Goal: Task Accomplishment & Management: Complete application form

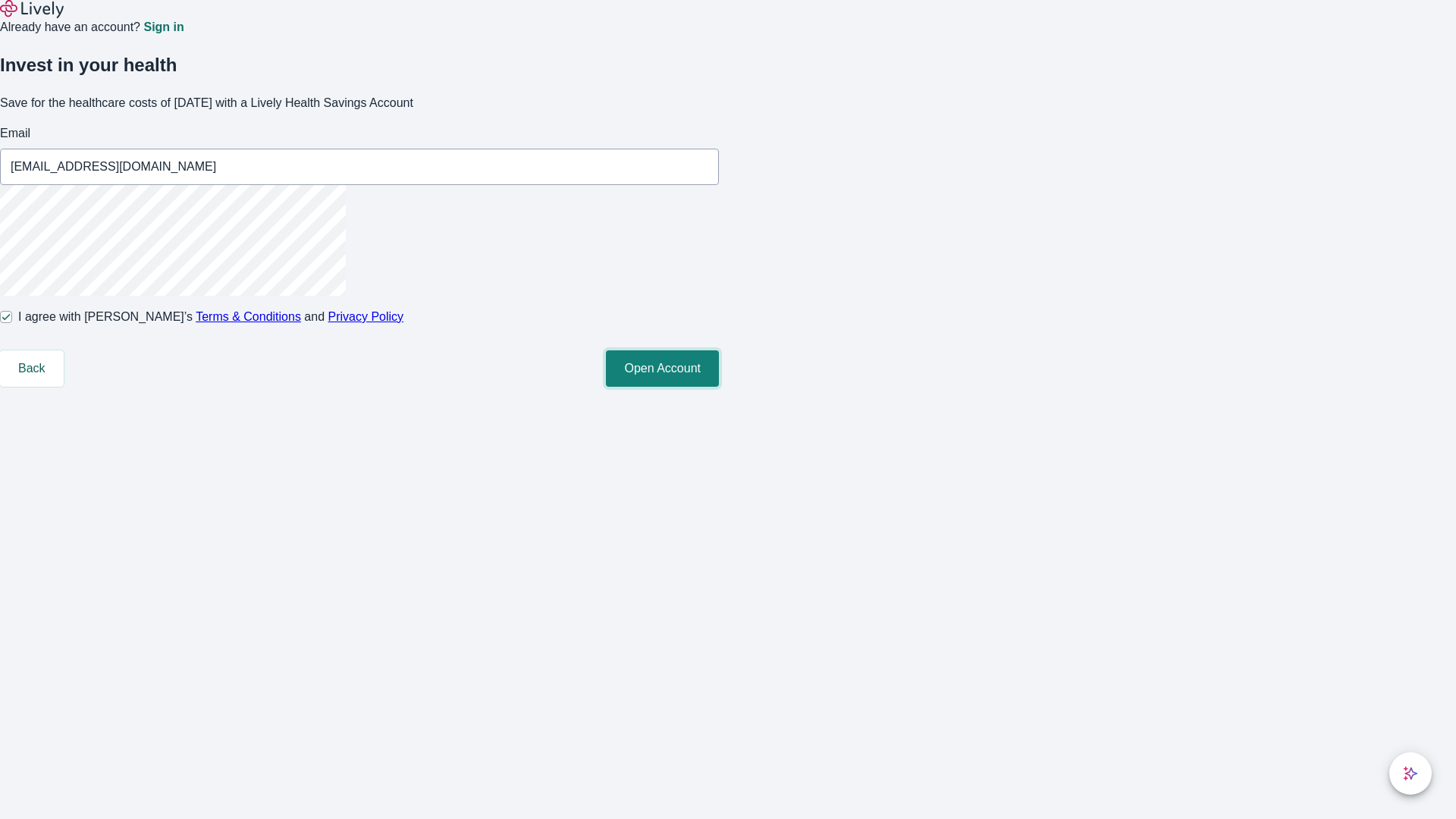
click at [719, 387] on button "Open Account" at bounding box center [662, 368] width 113 height 36
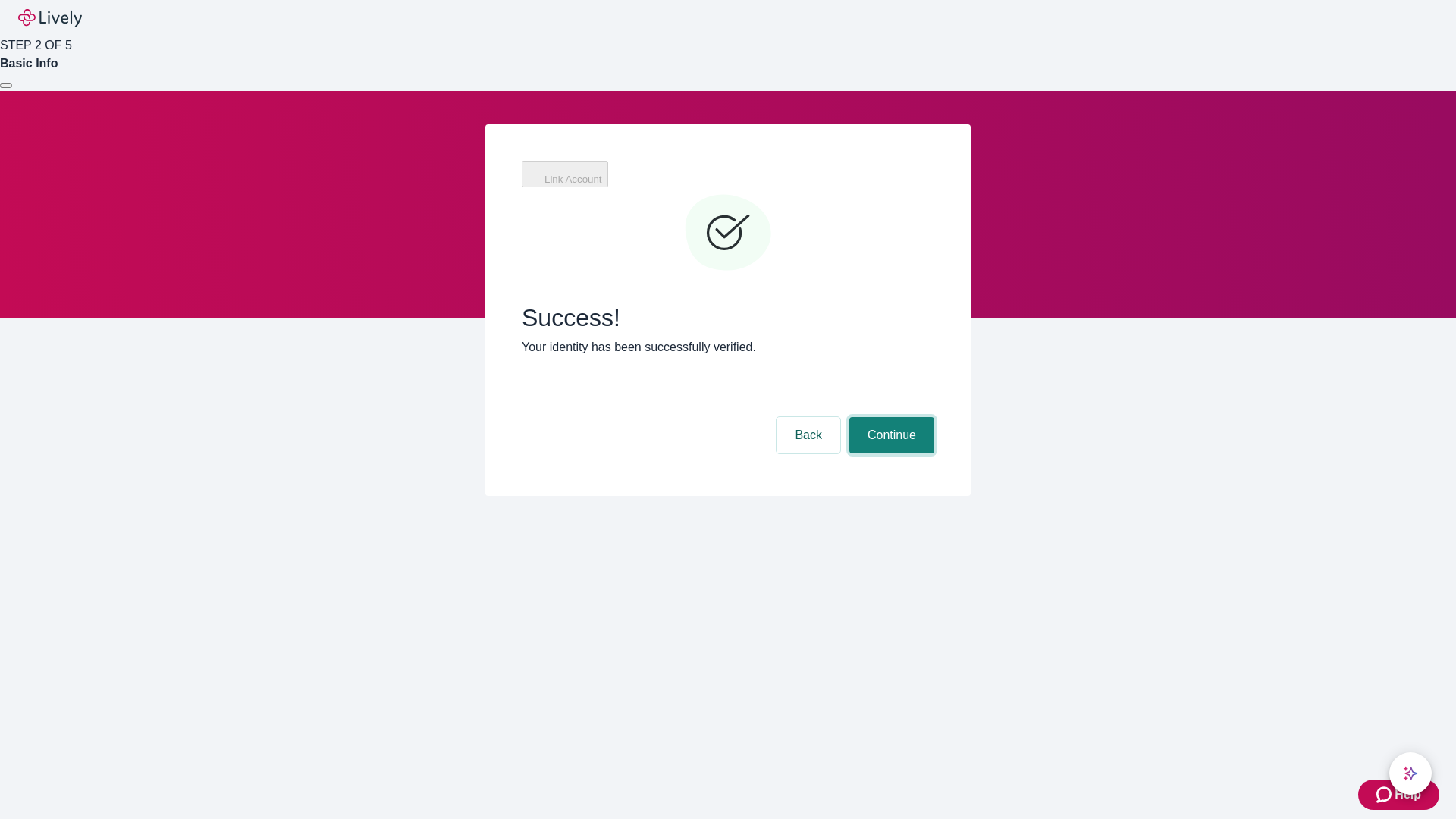
click at [889, 418] on button "Continue" at bounding box center [891, 436] width 85 height 36
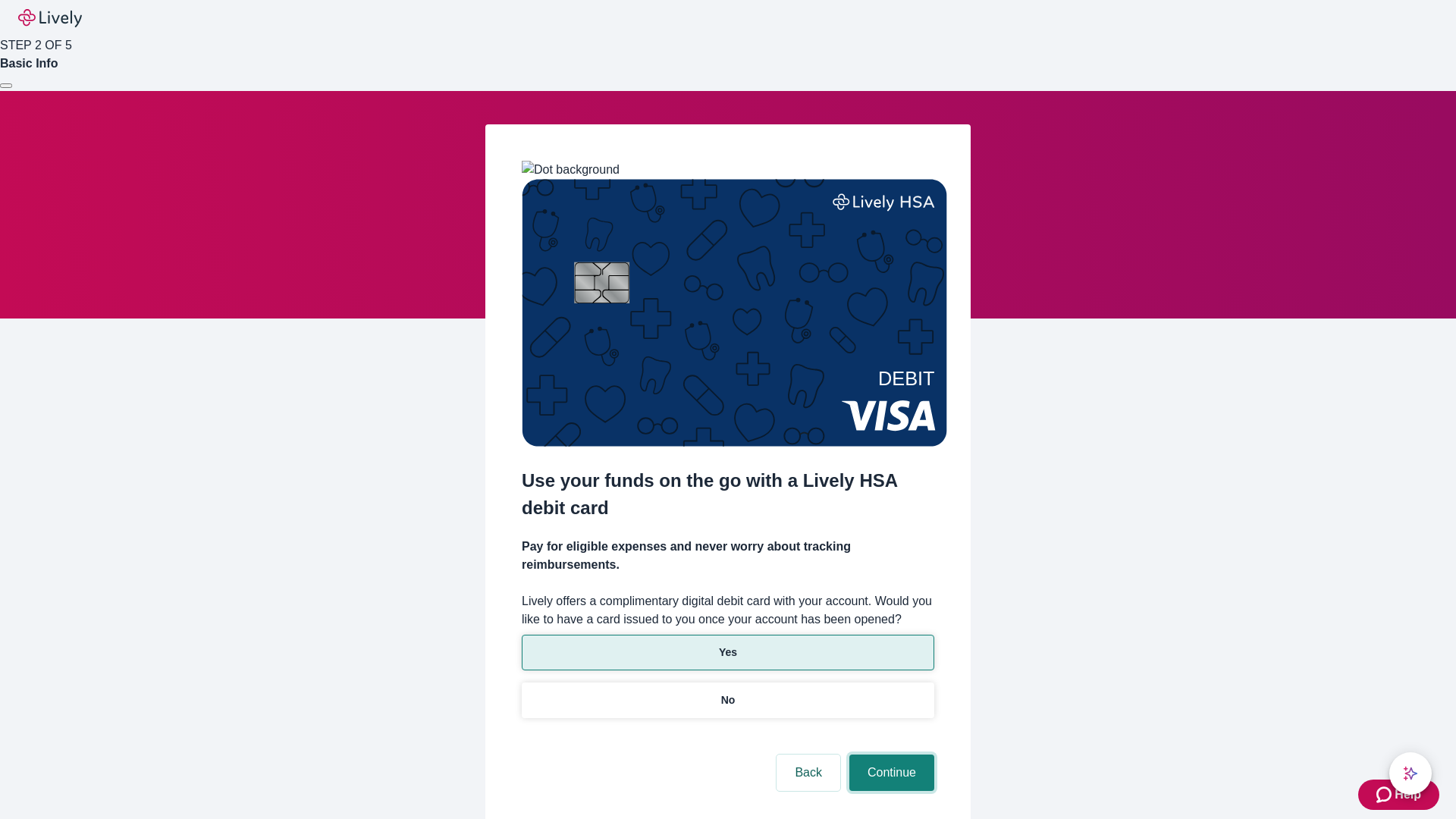
click at [889, 755] on button "Continue" at bounding box center [891, 773] width 85 height 36
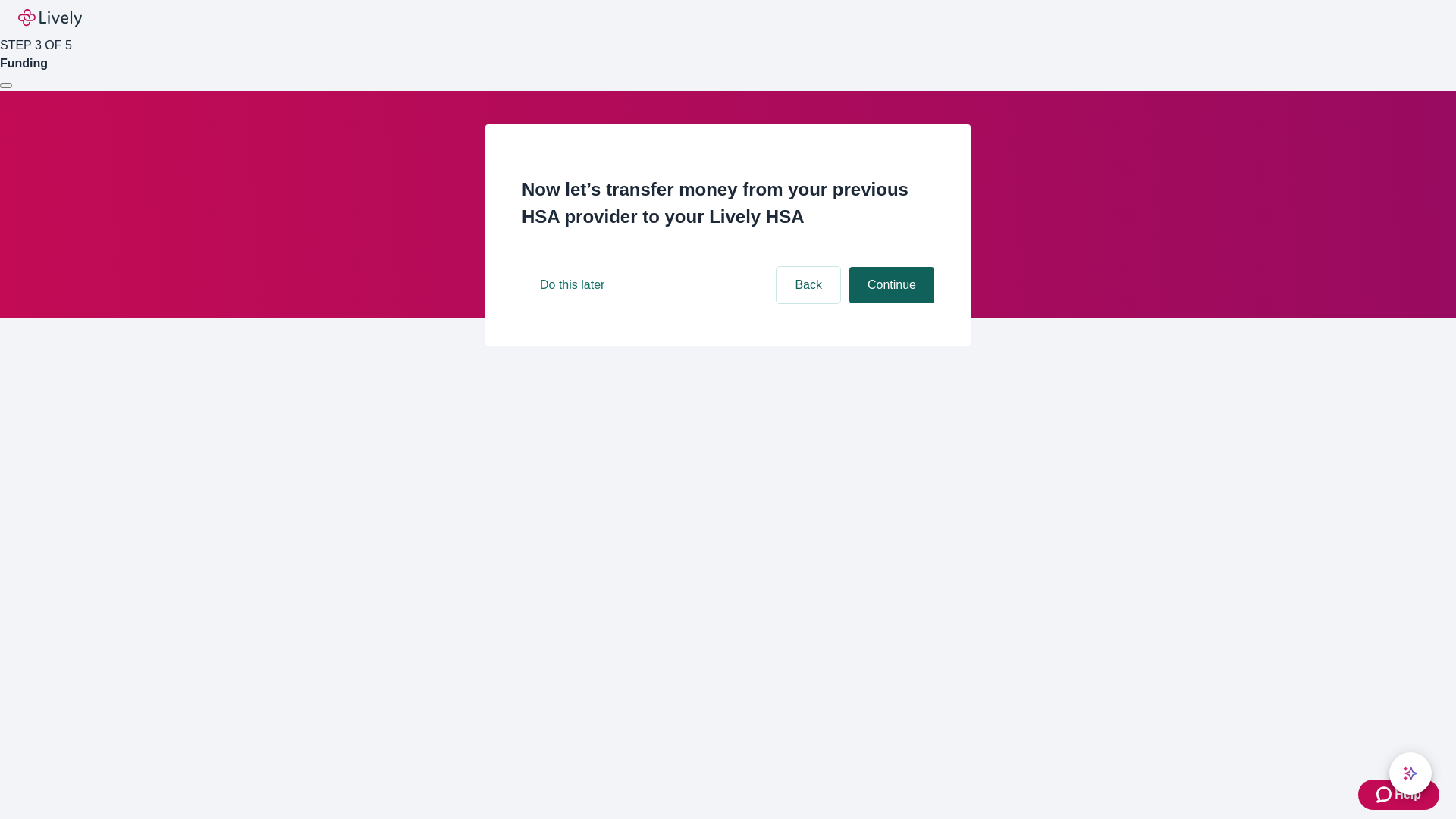
click at [889, 303] on button "Continue" at bounding box center [891, 285] width 85 height 36
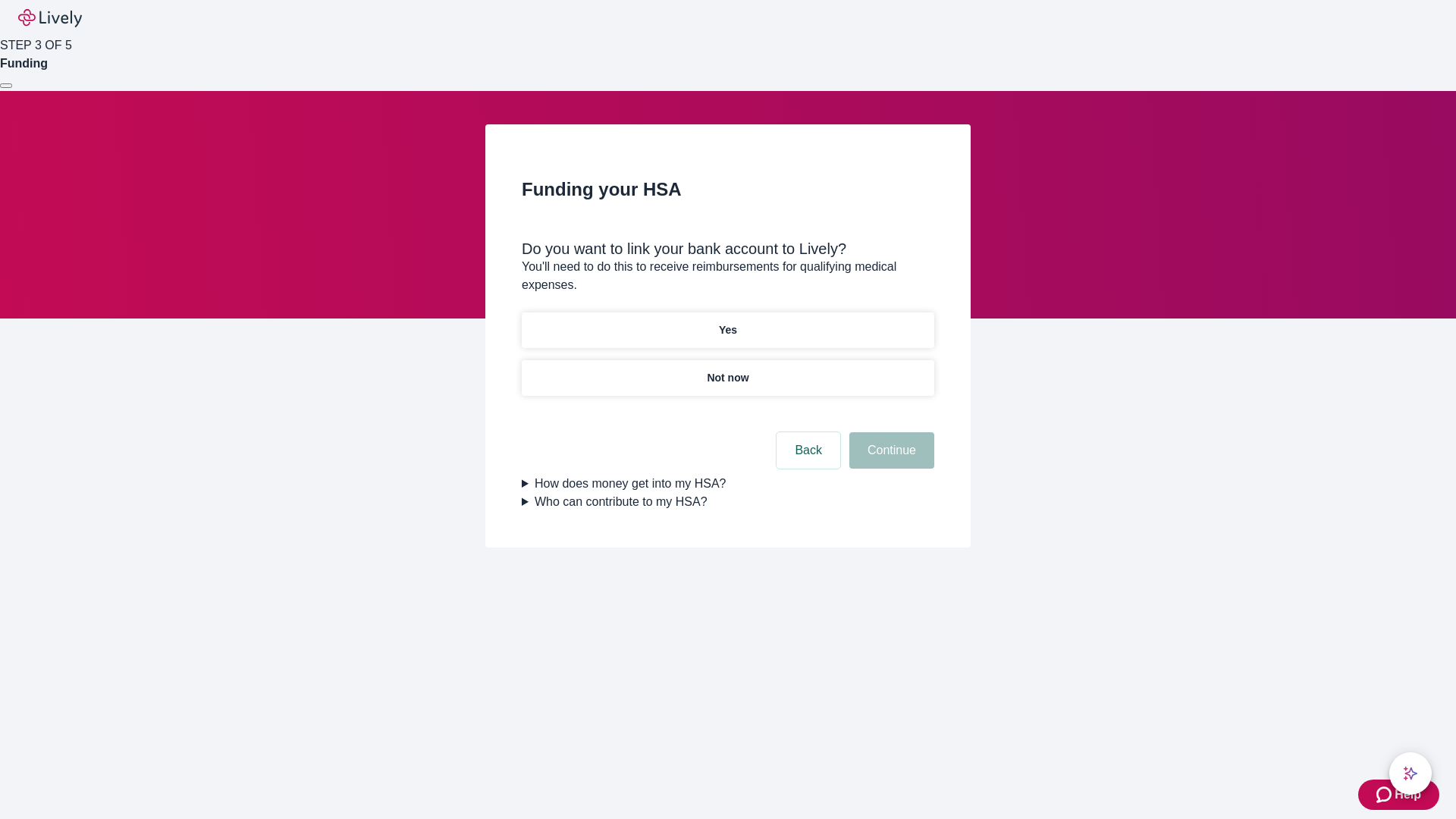
click at [728, 322] on p "Yes" at bounding box center [728, 330] width 18 height 16
click at [889, 433] on button "Continue" at bounding box center [891, 451] width 85 height 36
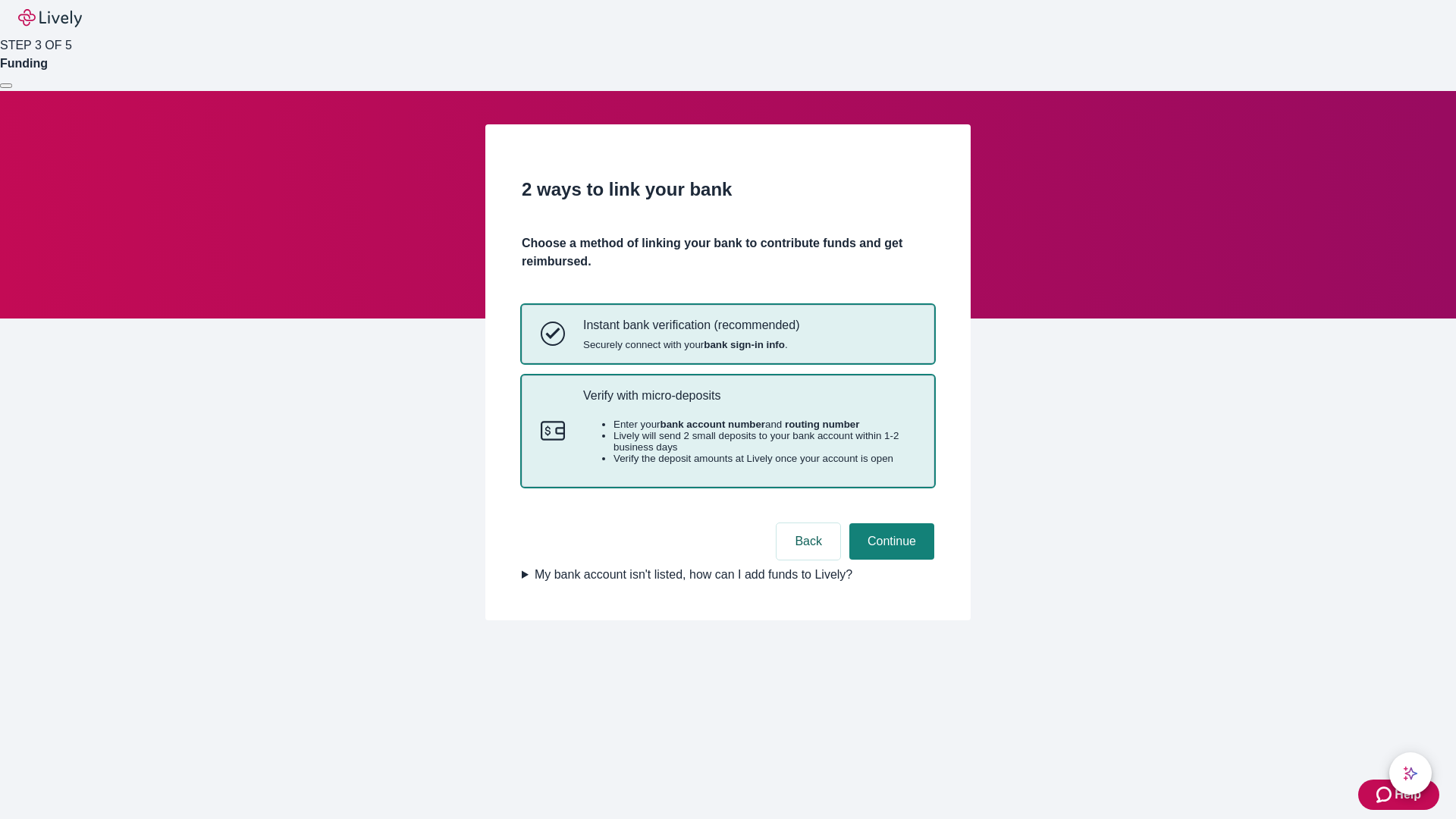
click at [748, 402] on p "Verify with micro-deposits" at bounding box center [748, 395] width 332 height 14
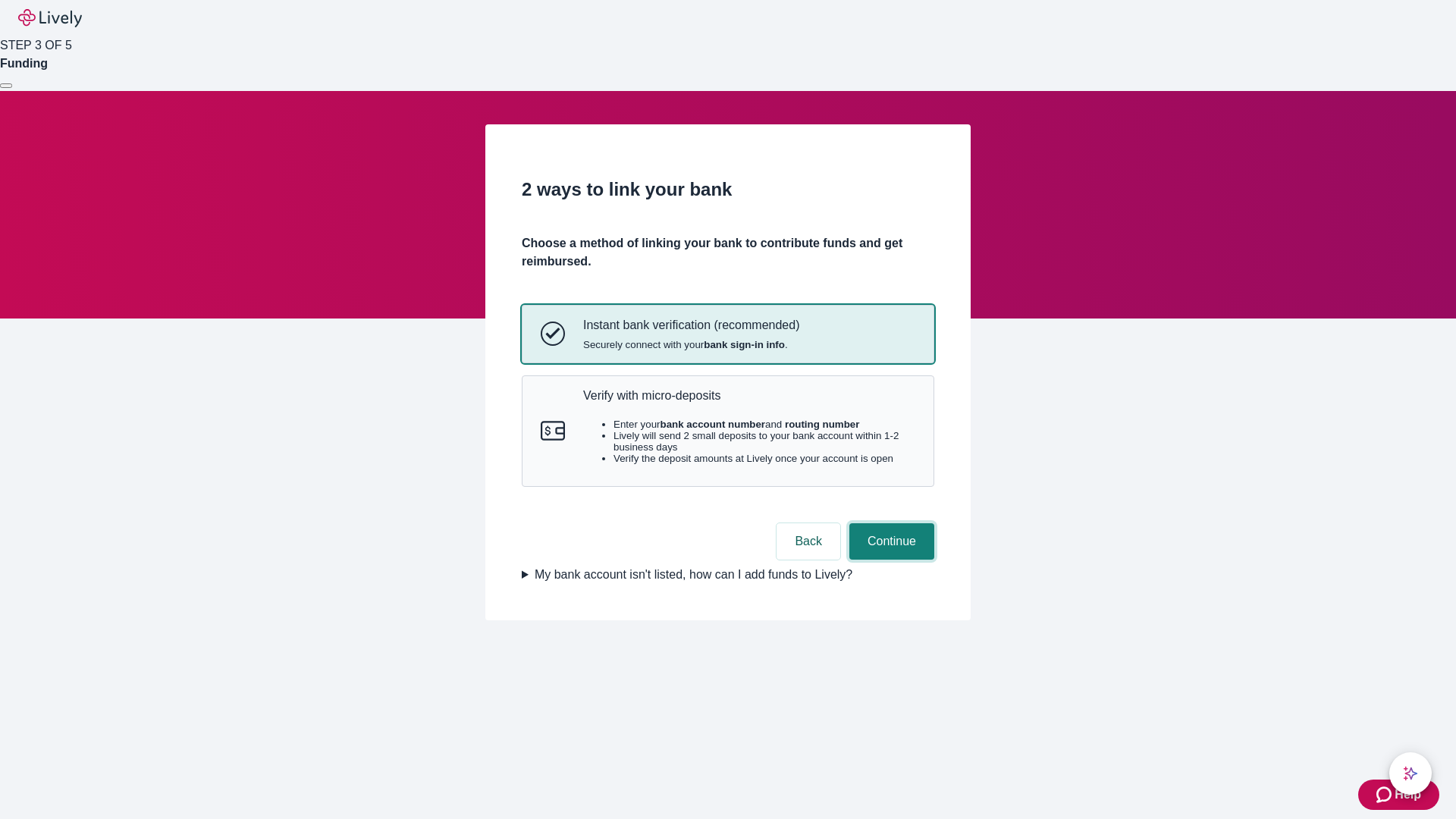
click at [889, 560] on button "Continue" at bounding box center [891, 541] width 85 height 36
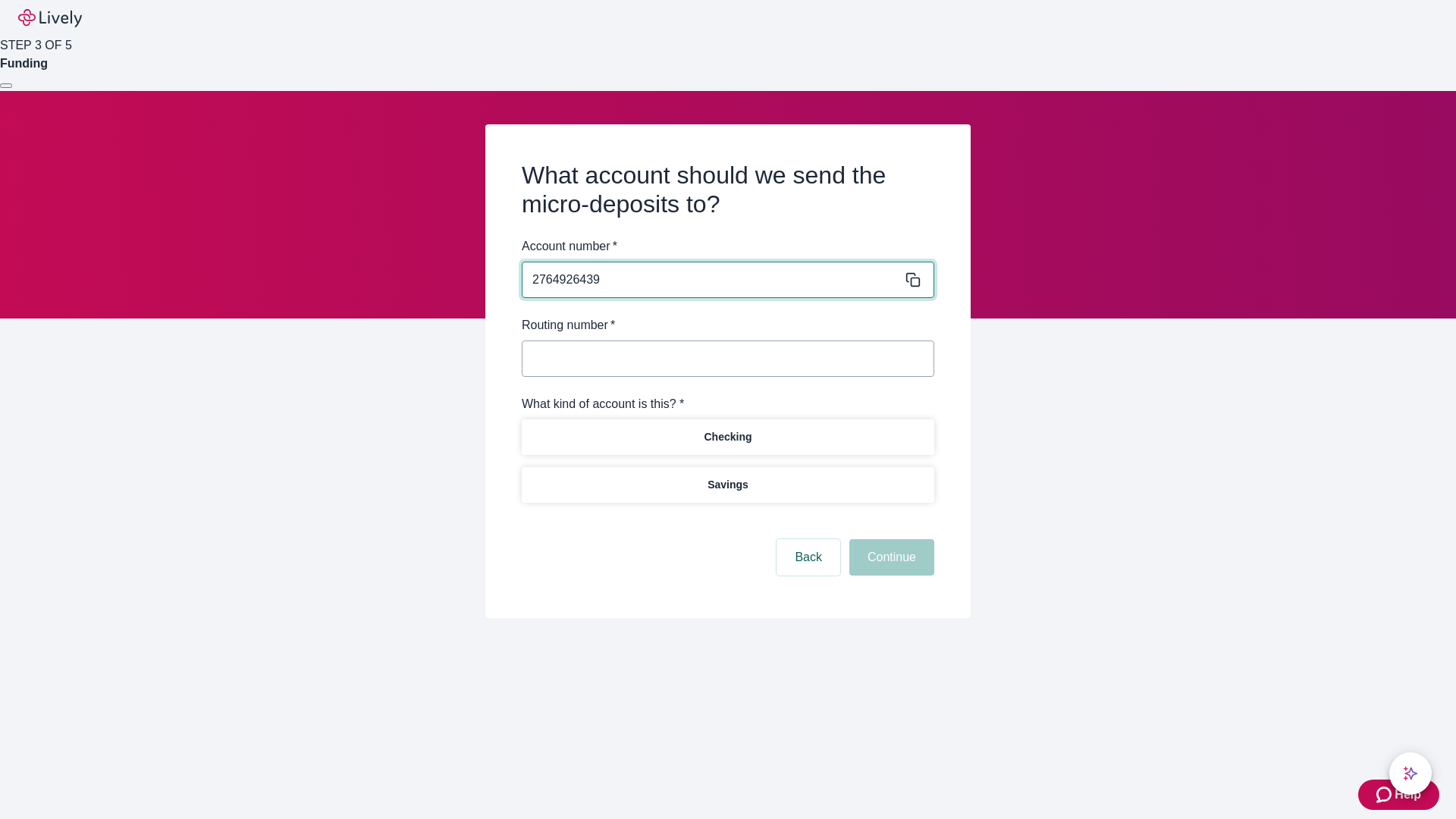
type input "2764926439"
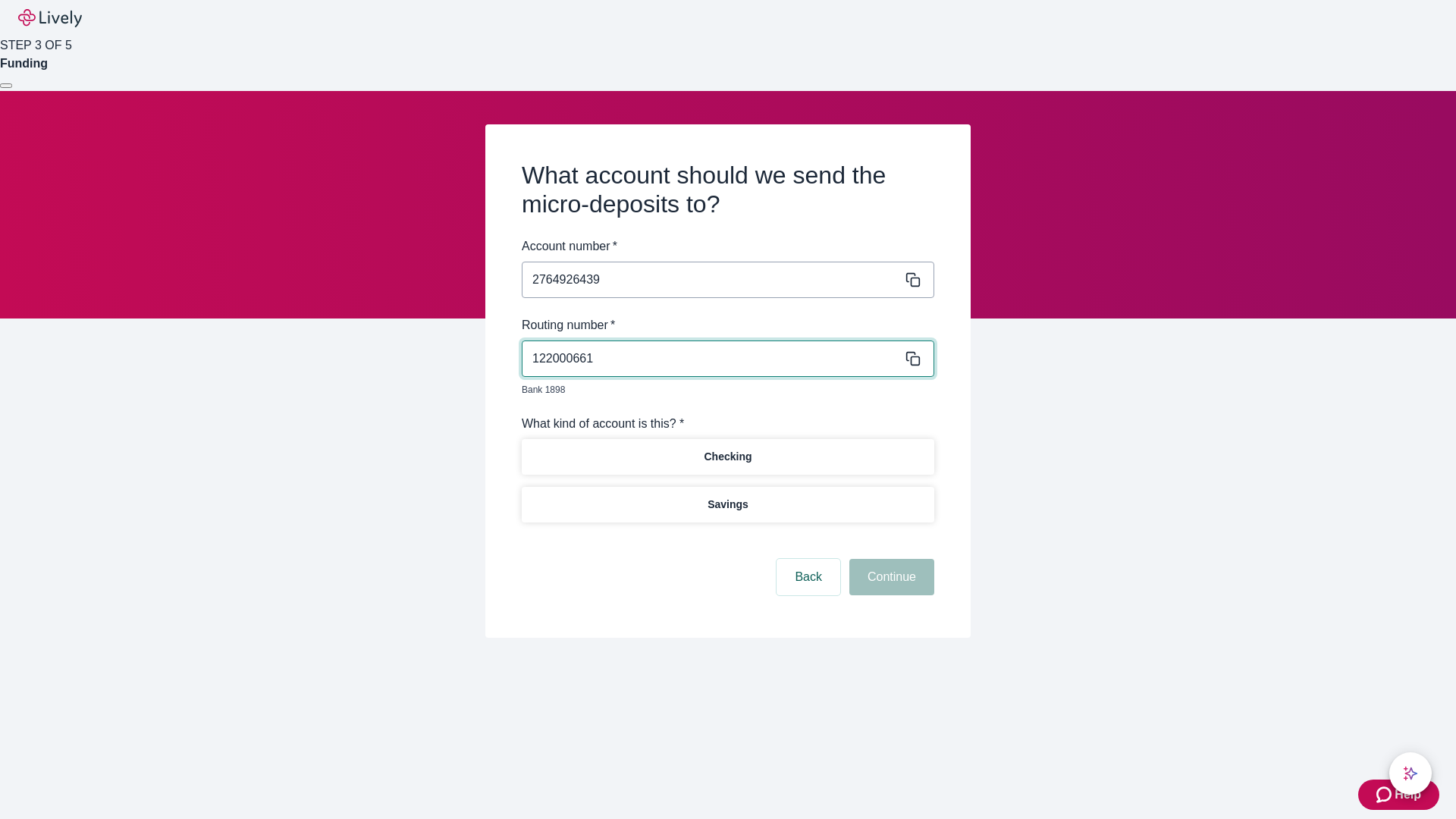
type input "122000661"
click at [728, 449] on p "Checking" at bounding box center [728, 457] width 48 height 16
click at [889, 560] on button "Continue" at bounding box center [891, 577] width 85 height 36
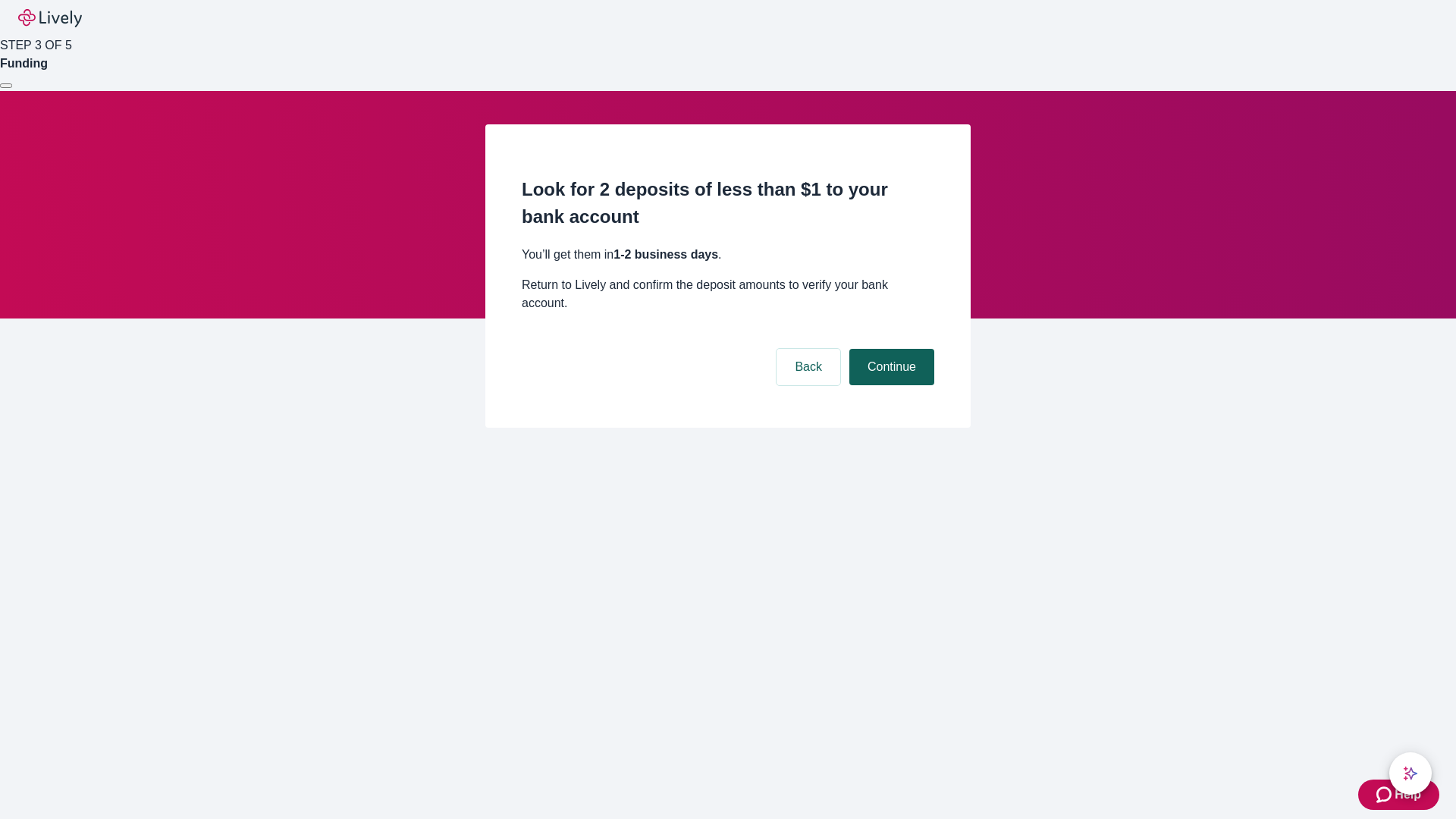
click at [889, 349] on button "Continue" at bounding box center [891, 367] width 85 height 36
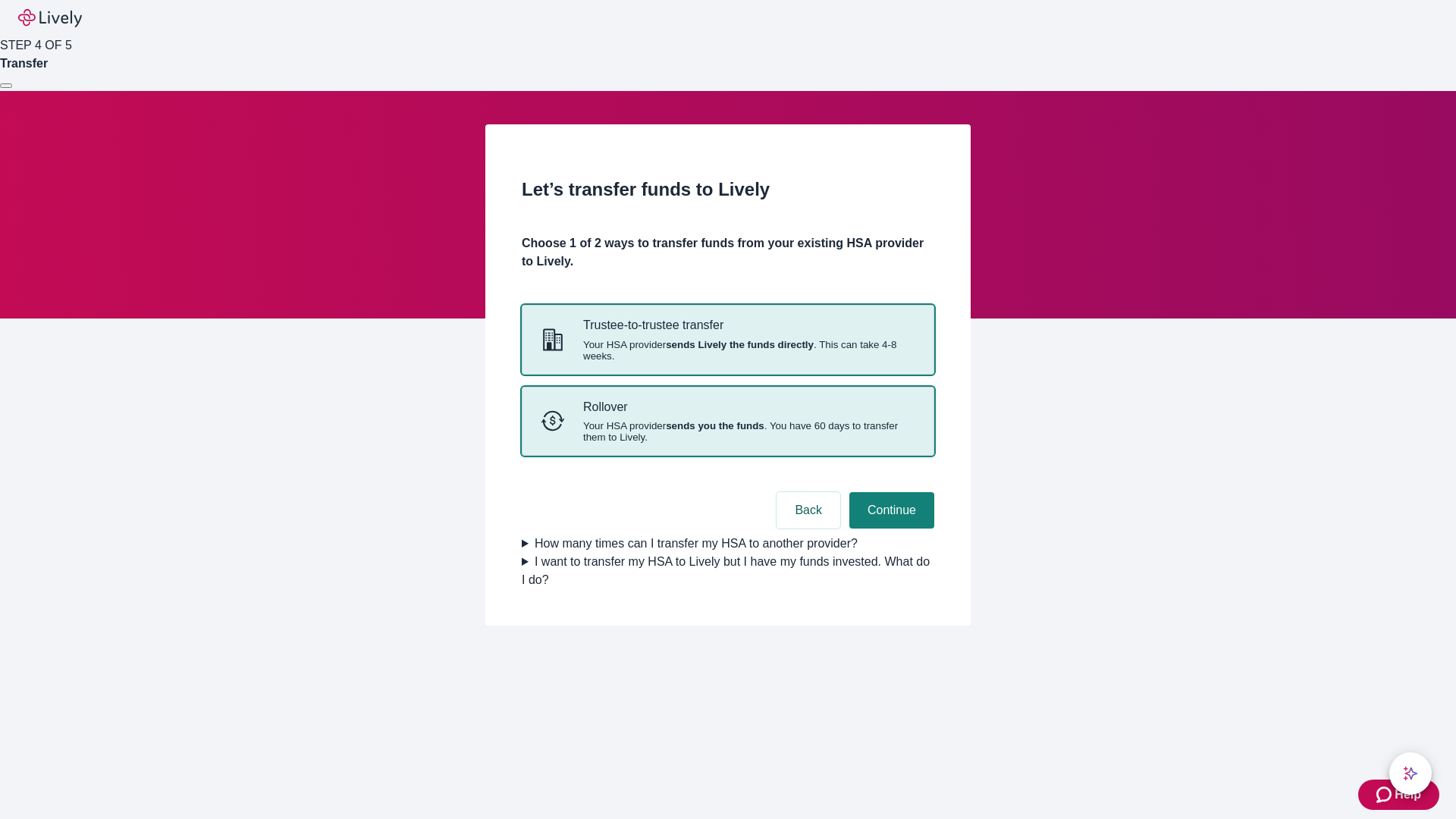
click at [728, 432] on strong "sends you the funds" at bounding box center [715, 426] width 99 height 11
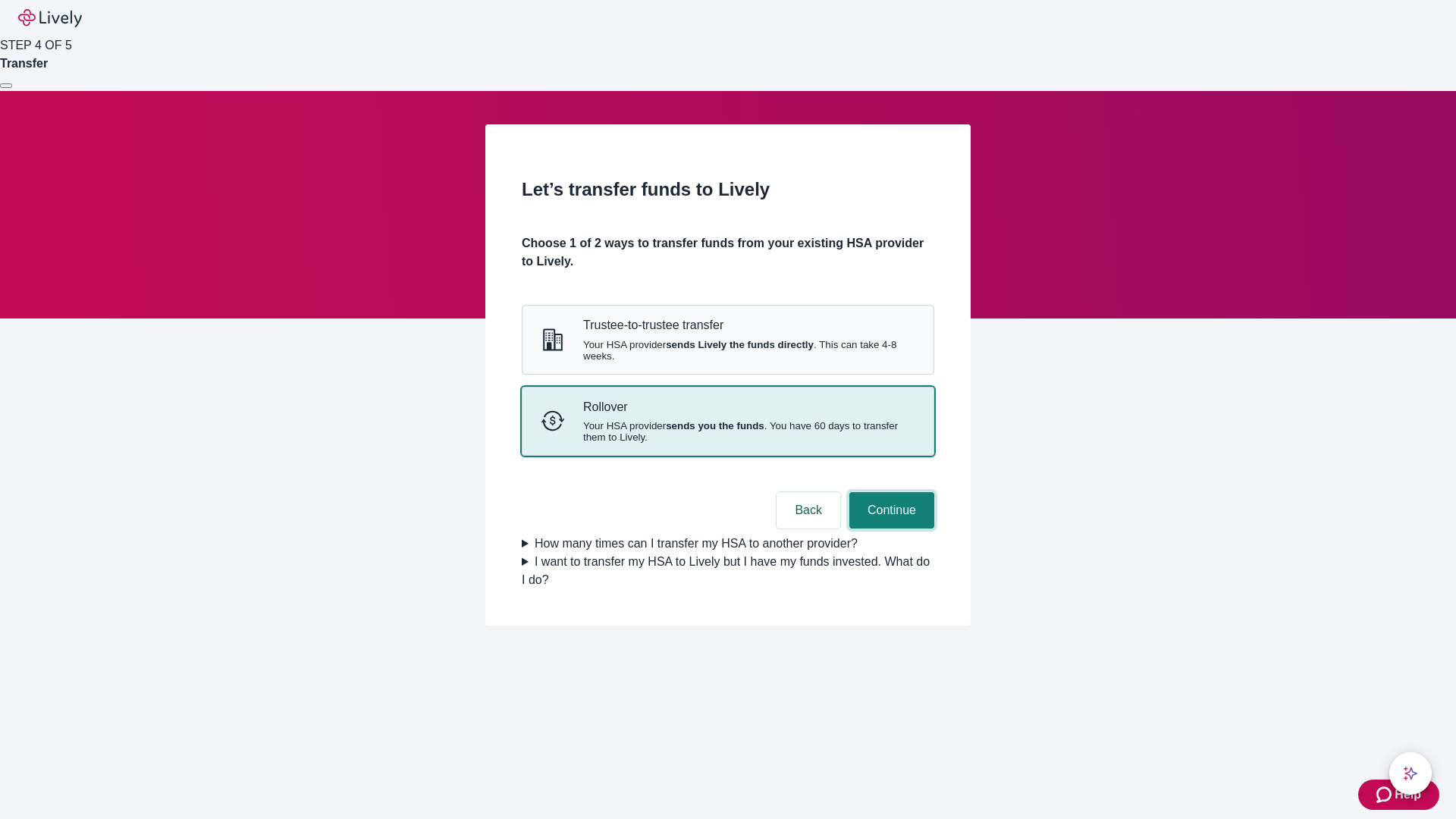
click at [889, 529] on button "Continue" at bounding box center [891, 511] width 85 height 36
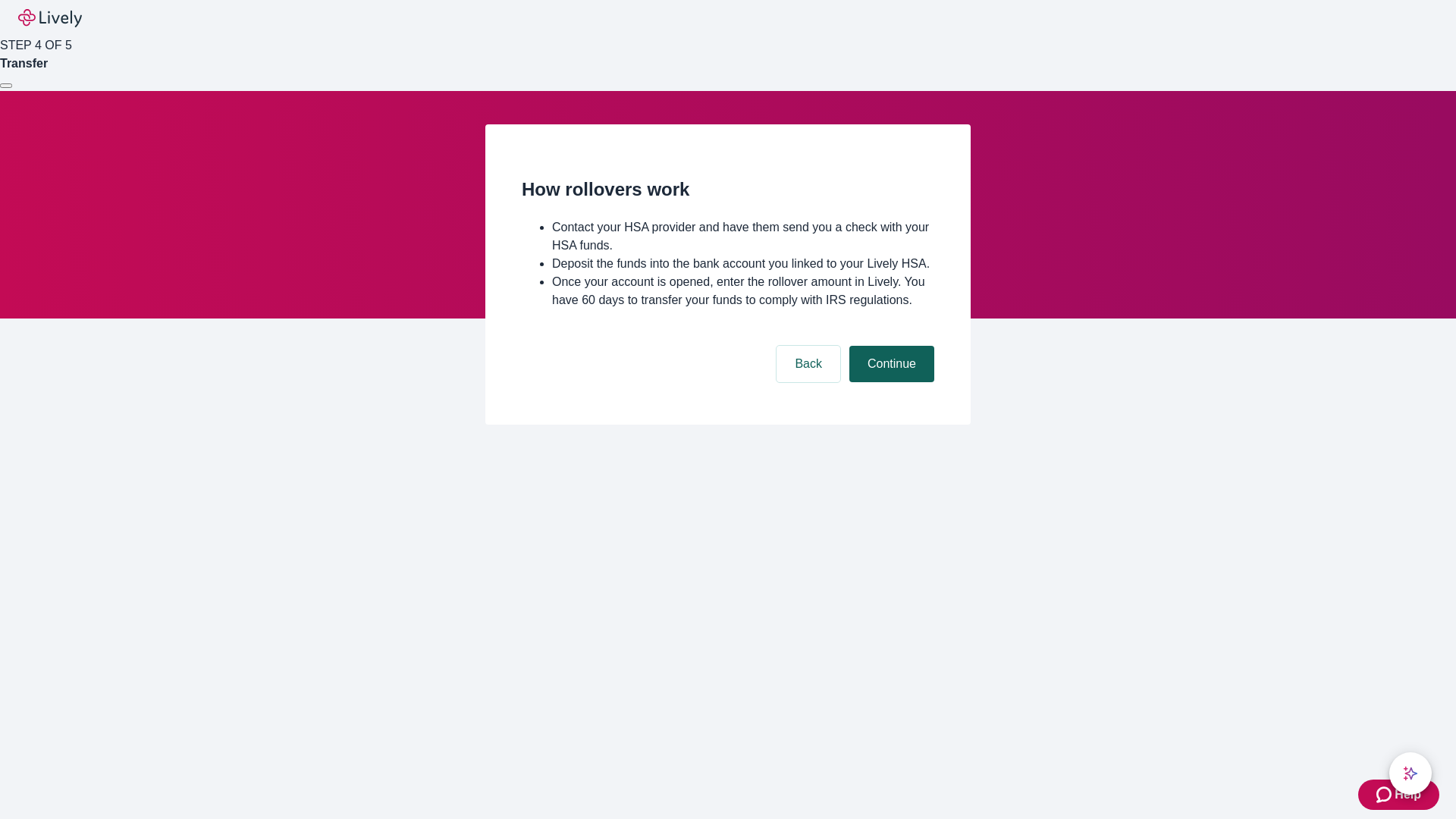
click at [889, 382] on button "Continue" at bounding box center [891, 364] width 85 height 36
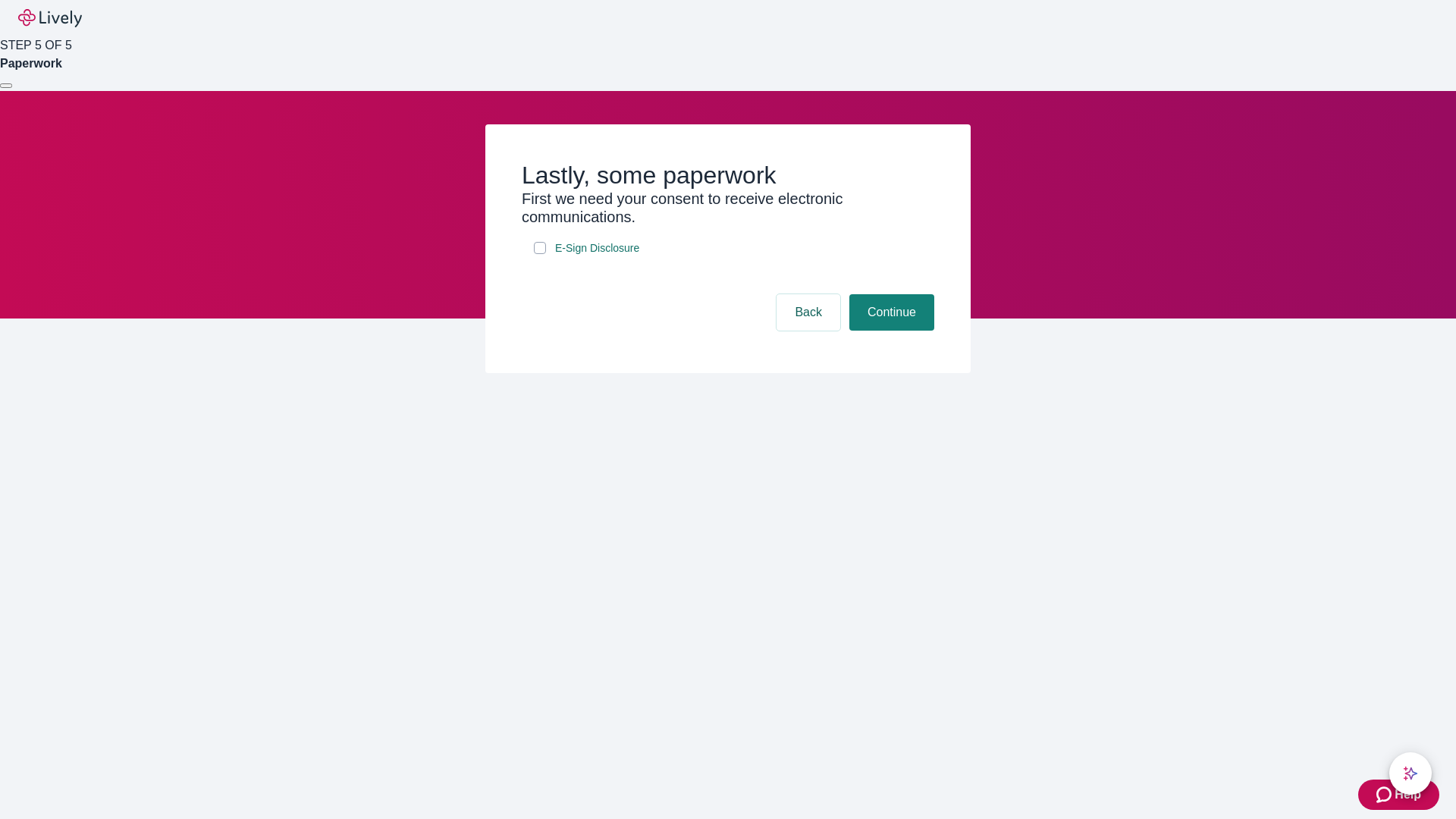
click at [540, 254] on input "E-Sign Disclosure" at bounding box center [539, 247] width 12 height 12
checkbox input "true"
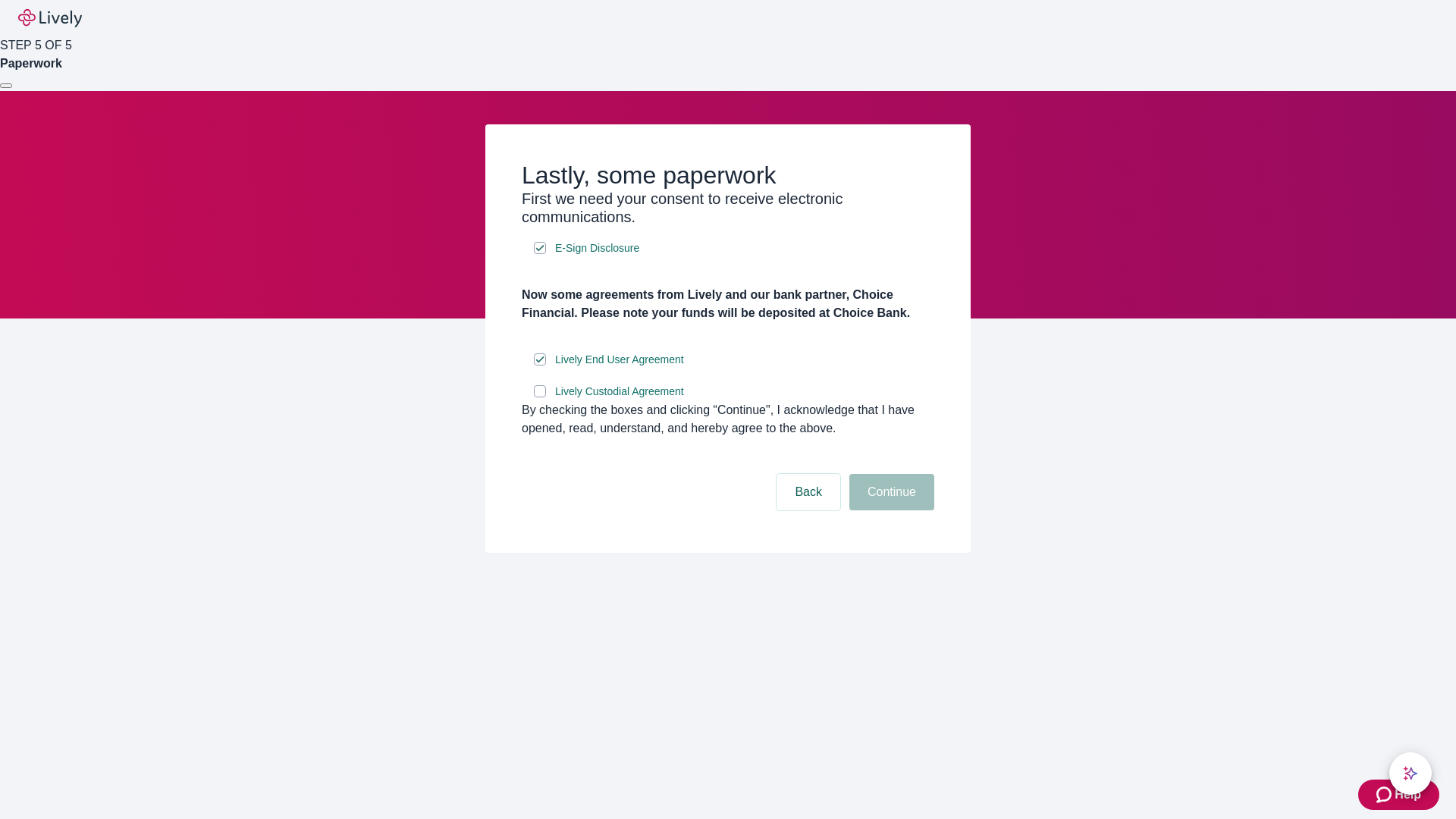
click at [540, 398] on input "Lively Custodial Agreement" at bounding box center [539, 391] width 12 height 12
checkbox input "true"
click at [889, 511] on button "Continue" at bounding box center [891, 492] width 85 height 36
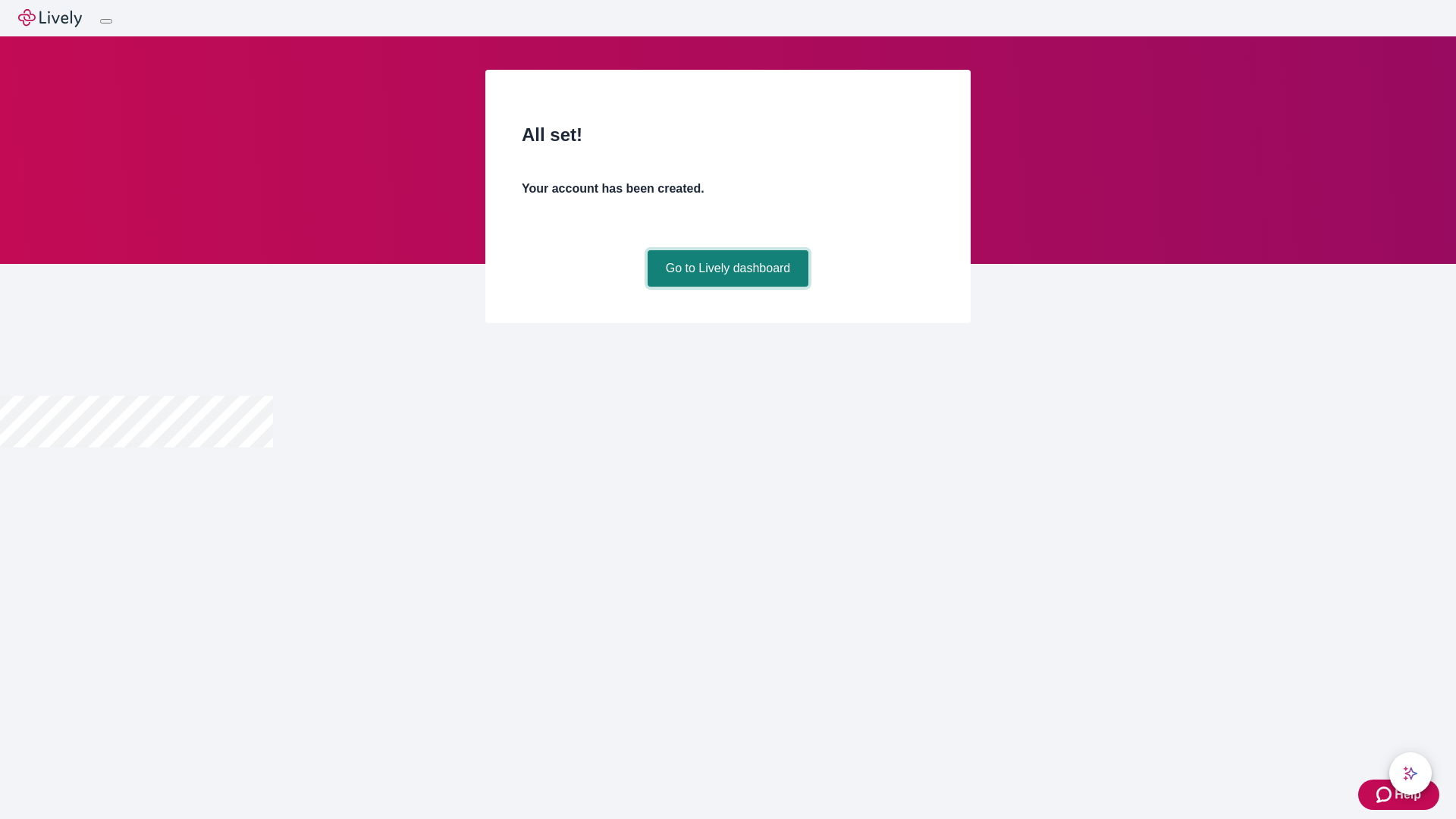
click at [728, 286] on link "Go to Lively dashboard" at bounding box center [728, 268] width 162 height 36
